Goal: Task Accomplishment & Management: Use online tool/utility

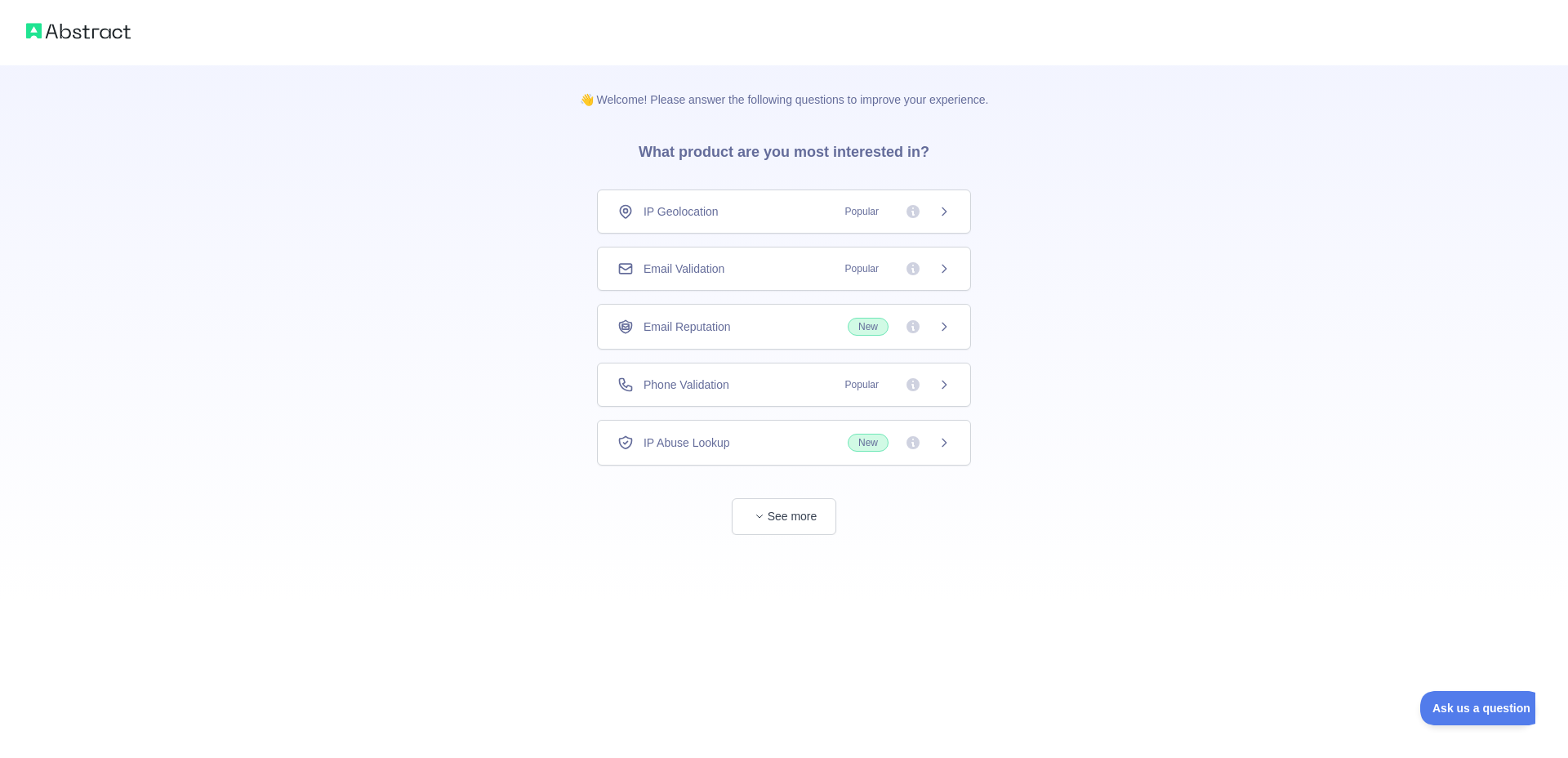
click at [938, 214] on icon at bounding box center [944, 212] width 13 height 13
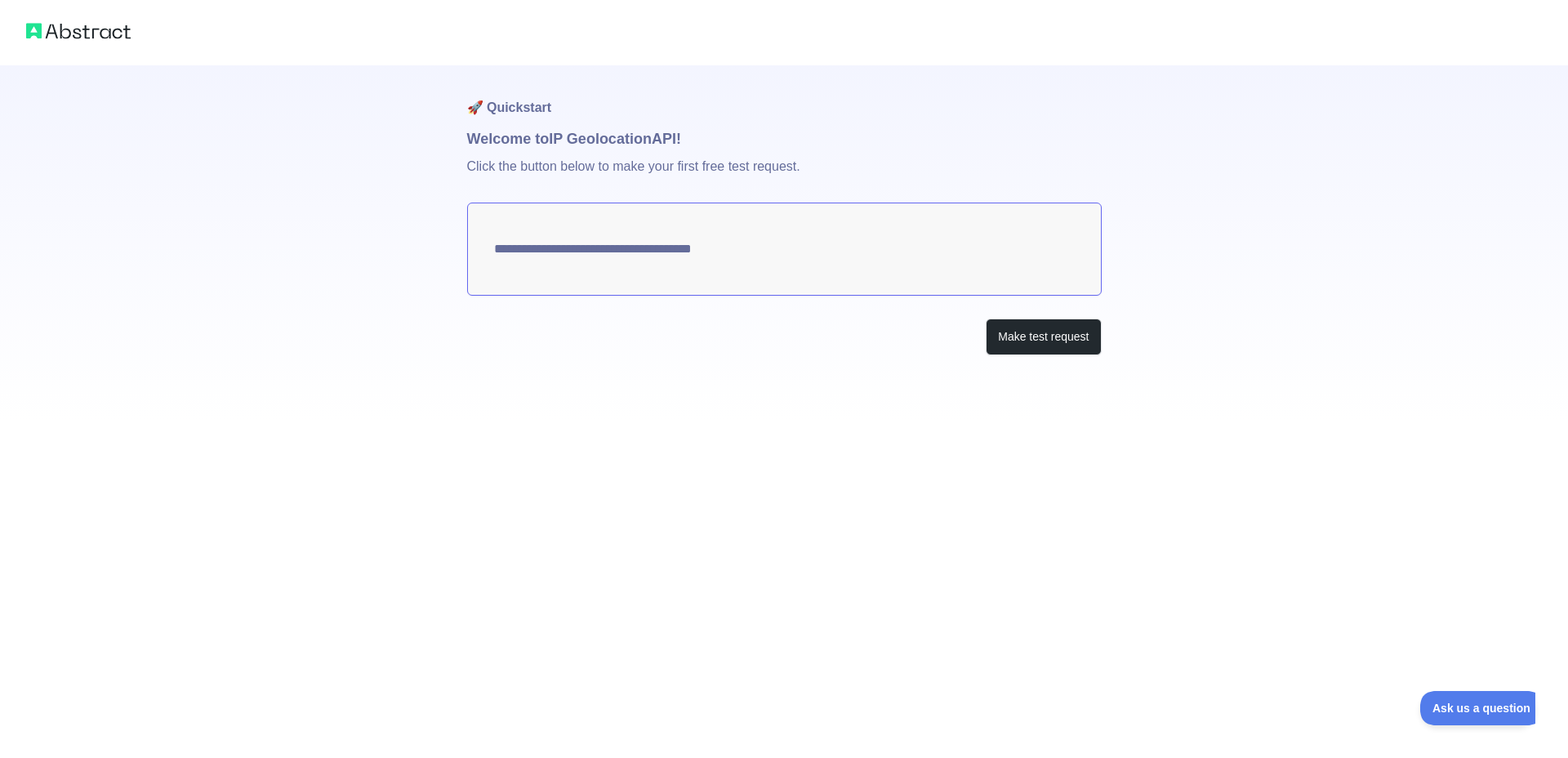
type textarea "**********"
click at [1055, 339] on button "Make test request" at bounding box center [1043, 337] width 115 height 36
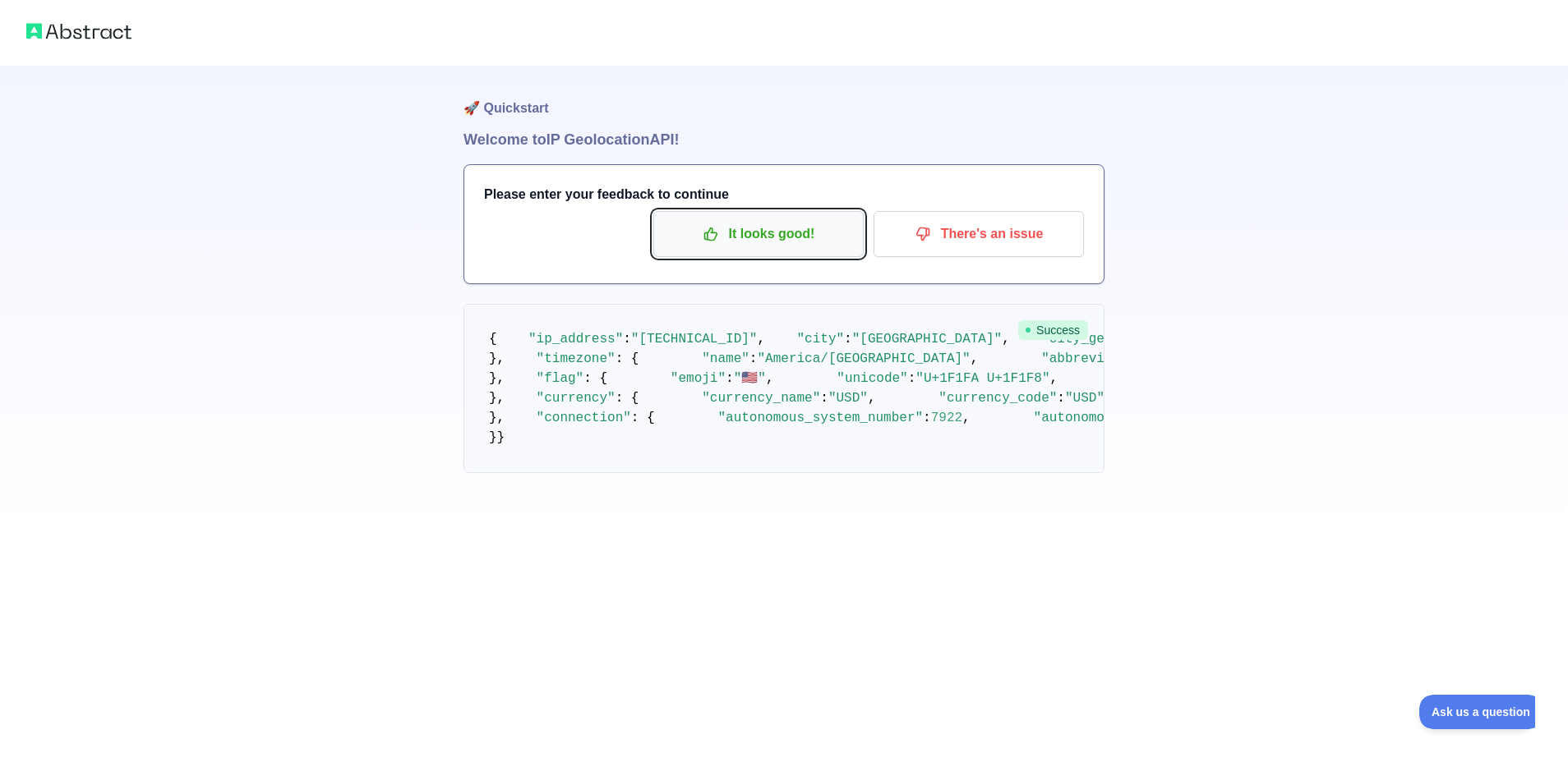
click at [716, 239] on icon "button" at bounding box center [710, 234] width 12 height 12
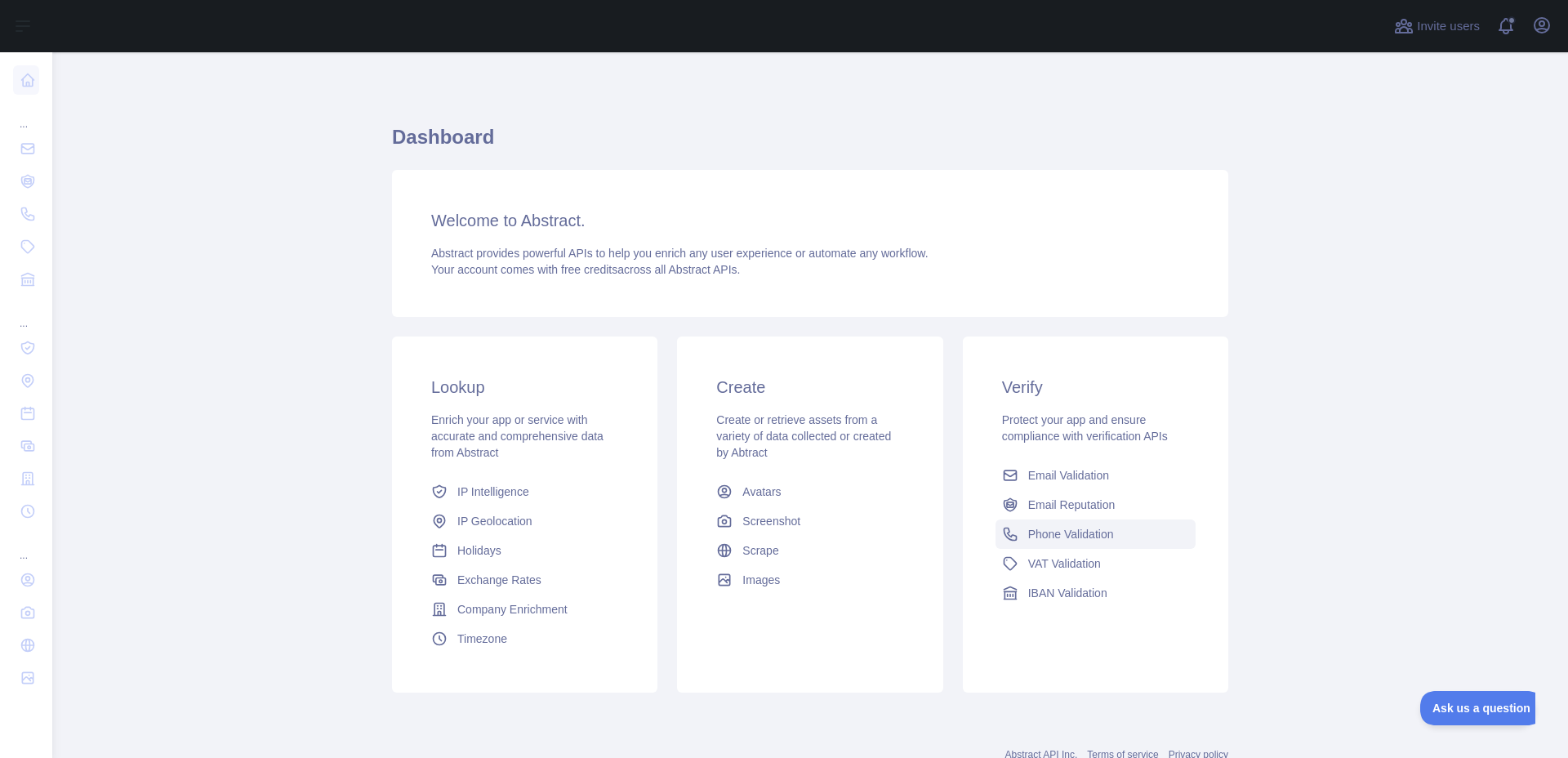
click at [1004, 536] on icon at bounding box center [1009, 535] width 12 height 12
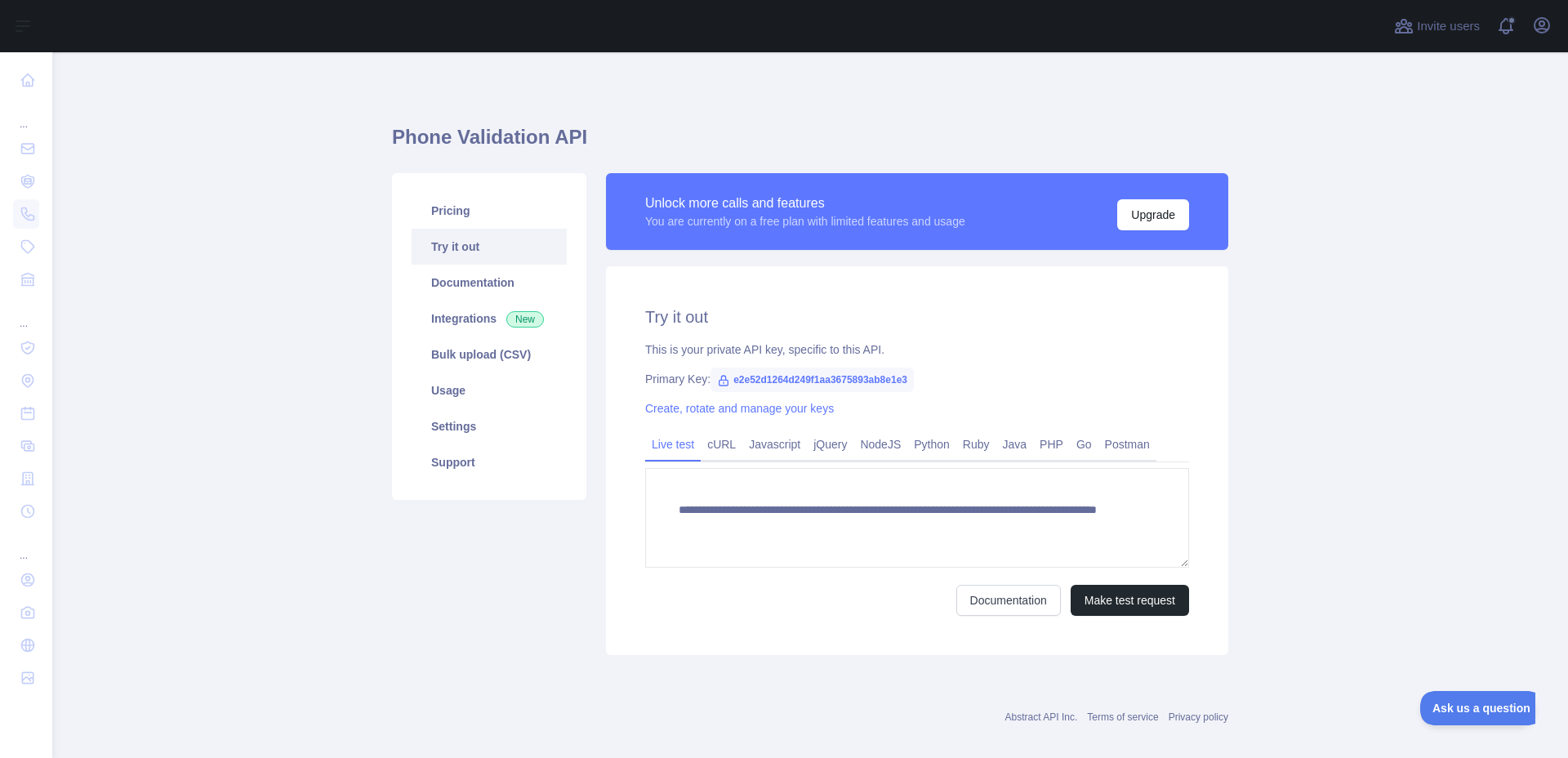
click at [719, 380] on icon at bounding box center [724, 380] width 9 height 10
click at [726, 377] on span "e2e52d1264d249f1aa3675893ab8e1e3" at bounding box center [811, 379] width 203 height 25
click at [720, 372] on span "e2e52d1264d249f1aa3675893ab8e1e3" at bounding box center [811, 379] width 203 height 25
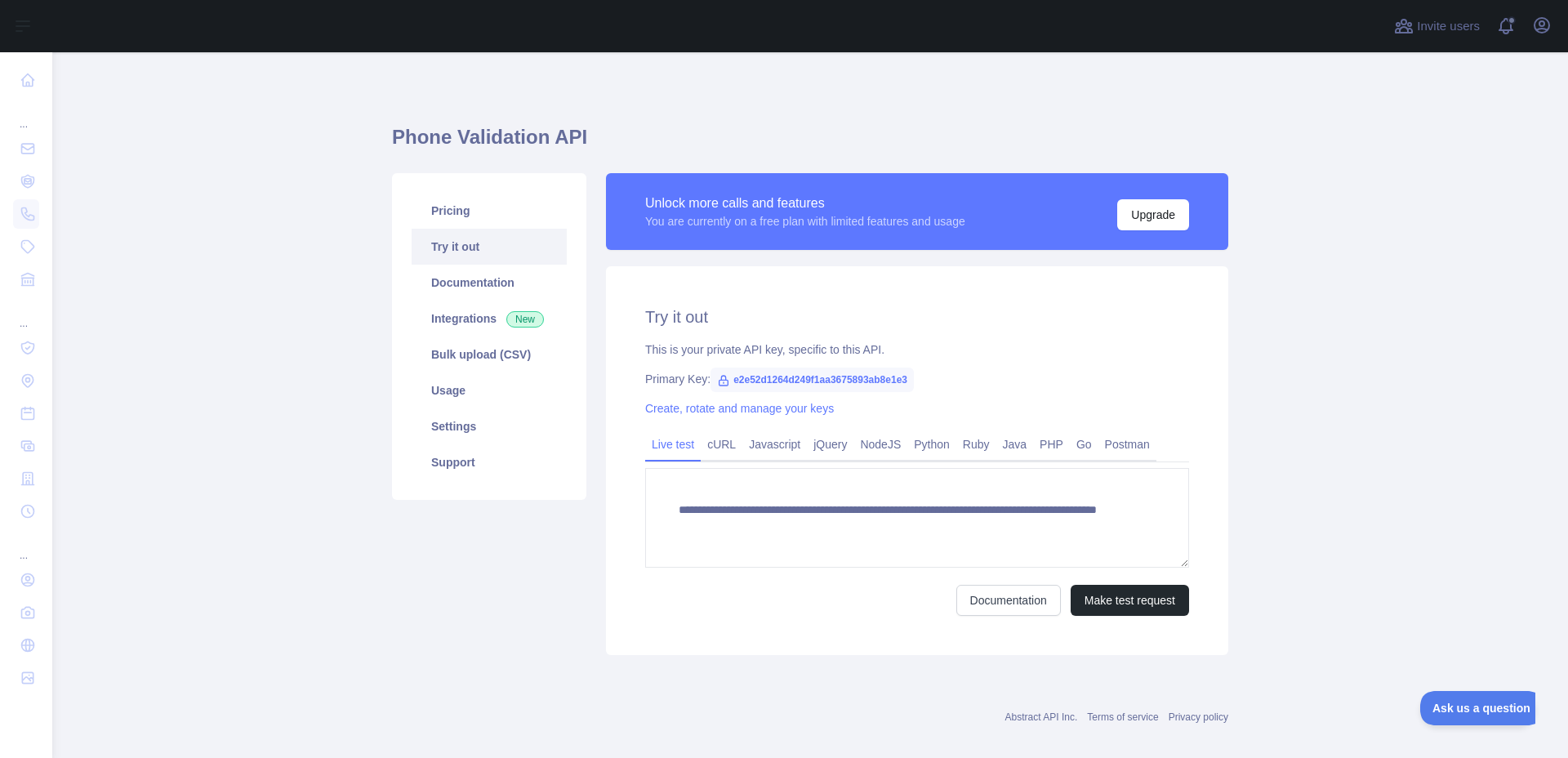
click at [720, 372] on span "e2e52d1264d249f1aa3675893ab8e1e3" at bounding box center [811, 379] width 203 height 25
click at [718, 371] on span "e2e52d1264d249f1aa3675893ab8e1e3" at bounding box center [811, 379] width 203 height 25
drag, startPoint x: 726, startPoint y: 377, endPoint x: 985, endPoint y: 381, distance: 259.0
click at [985, 381] on div "Primary Key: e2e52d1264d249f1aa3675893ab8e1e3" at bounding box center [917, 379] width 544 height 16
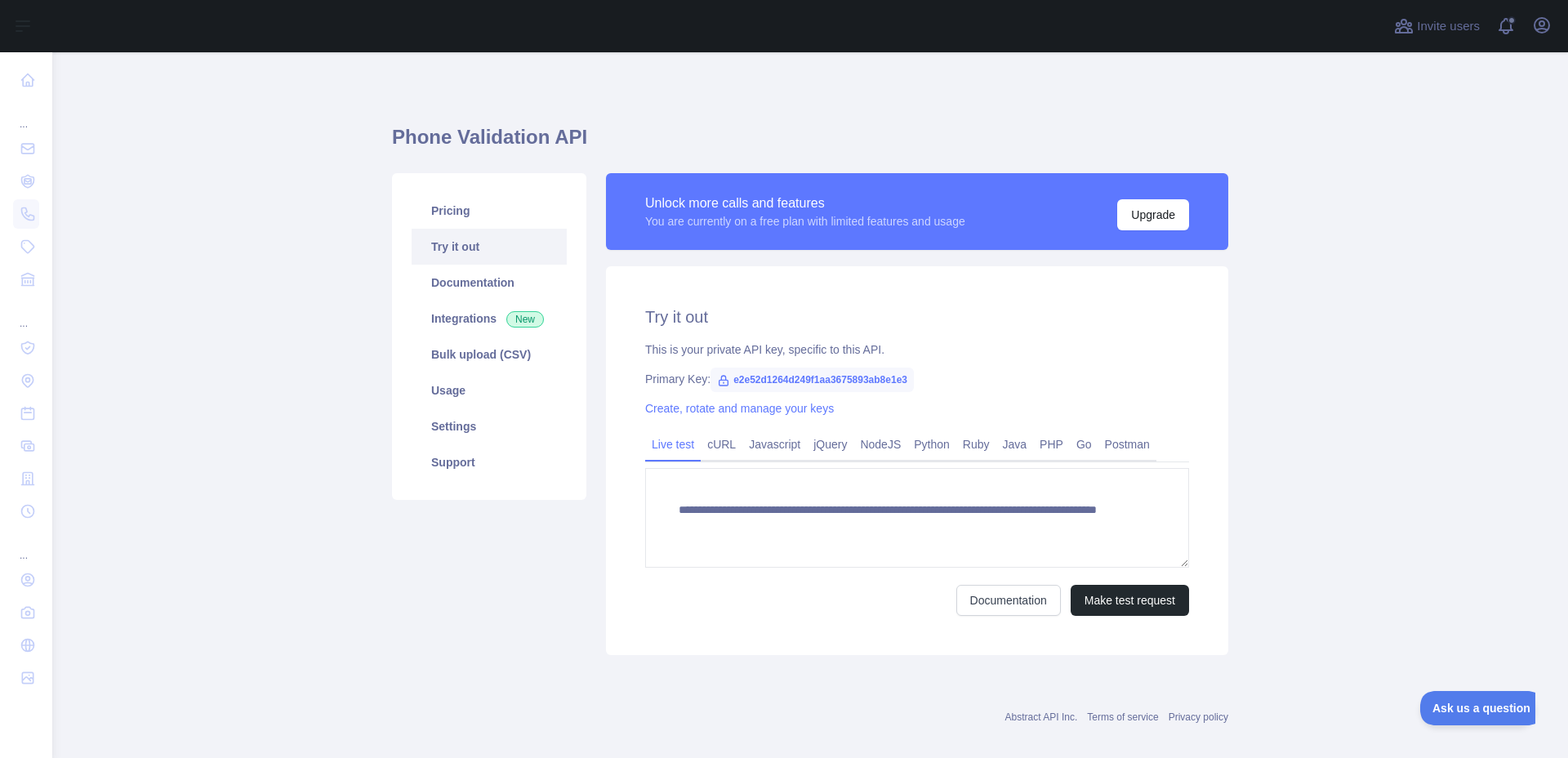
click at [724, 380] on span "e2e52d1264d249f1aa3675893ab8e1e3" at bounding box center [811, 379] width 203 height 25
click at [730, 376] on span "e2e52d1264d249f1aa3675893ab8e1e3" at bounding box center [811, 379] width 203 height 25
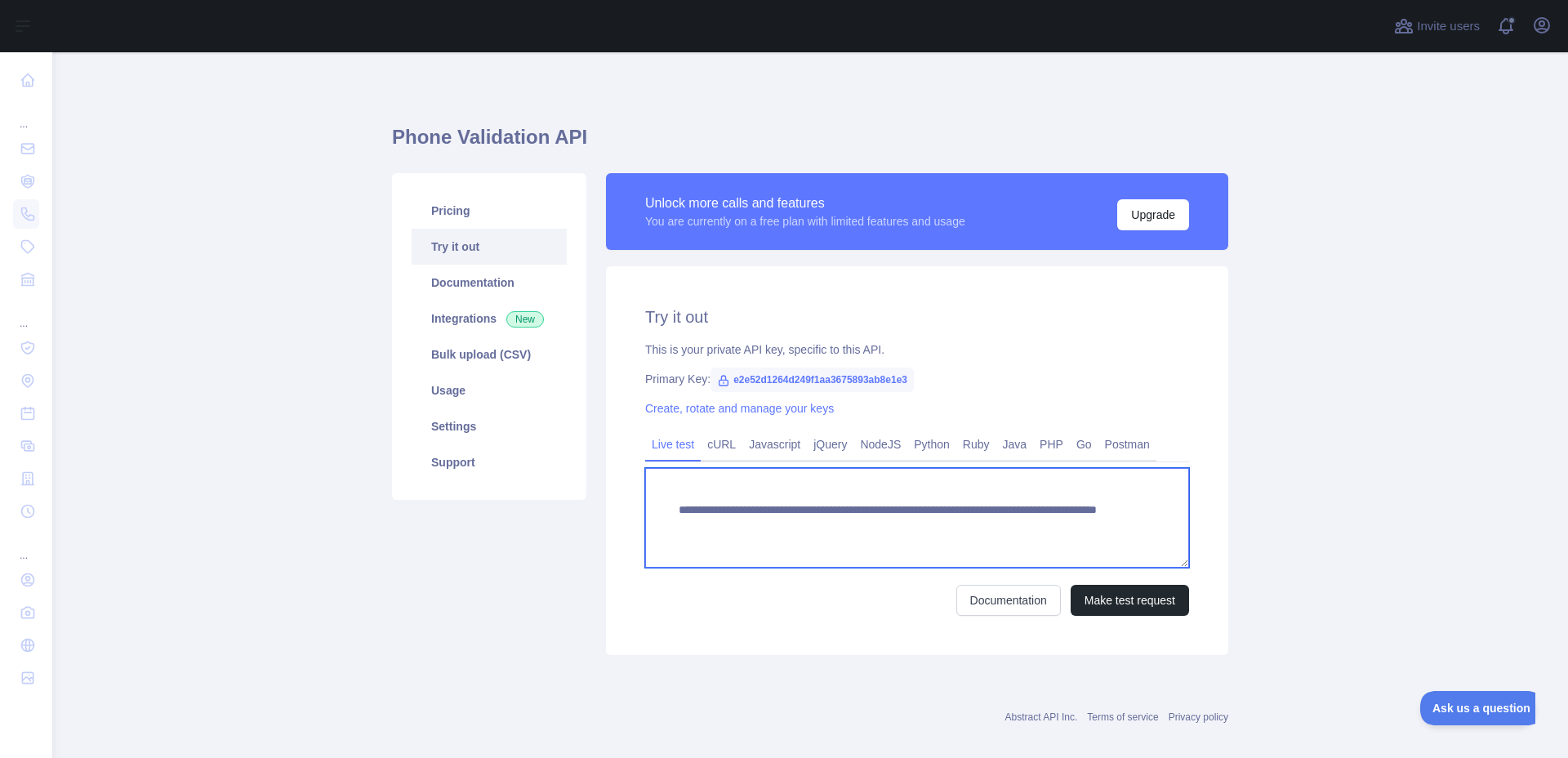
drag, startPoint x: 666, startPoint y: 505, endPoint x: 900, endPoint y: 569, distance: 242.6
click at [900, 568] on textarea "**********" at bounding box center [917, 517] width 544 height 99
